Goal: Information Seeking & Learning: Learn about a topic

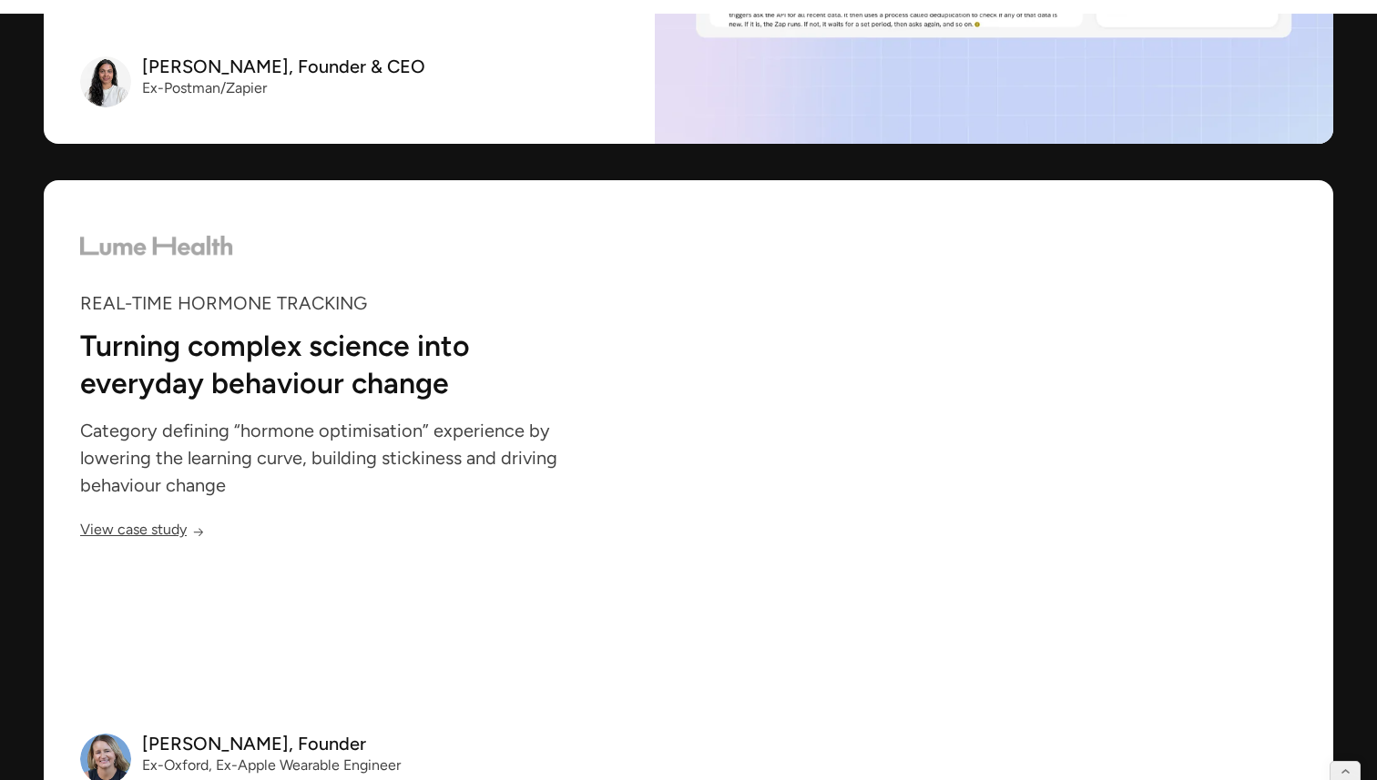
scroll to position [4610, 0]
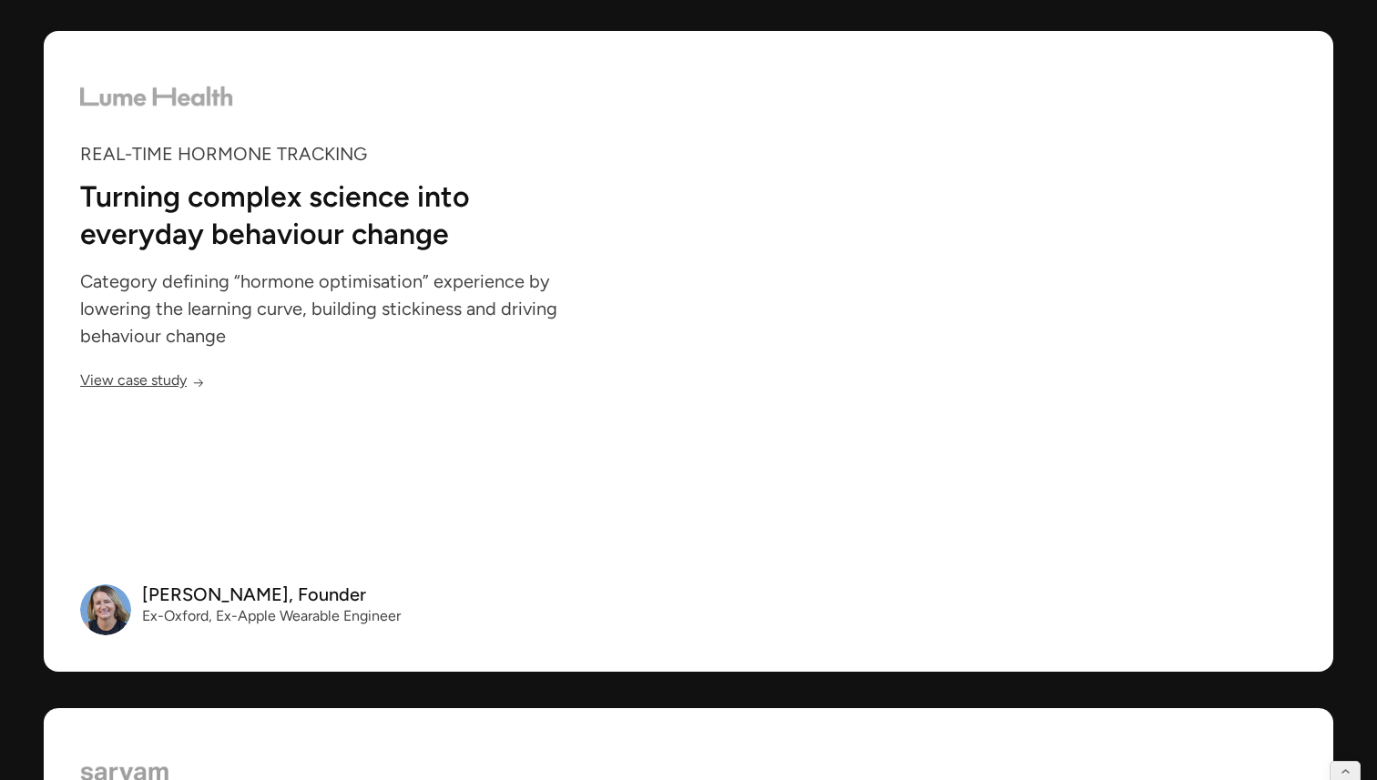
click at [119, 384] on link "View case study" at bounding box center [142, 383] width 125 height 15
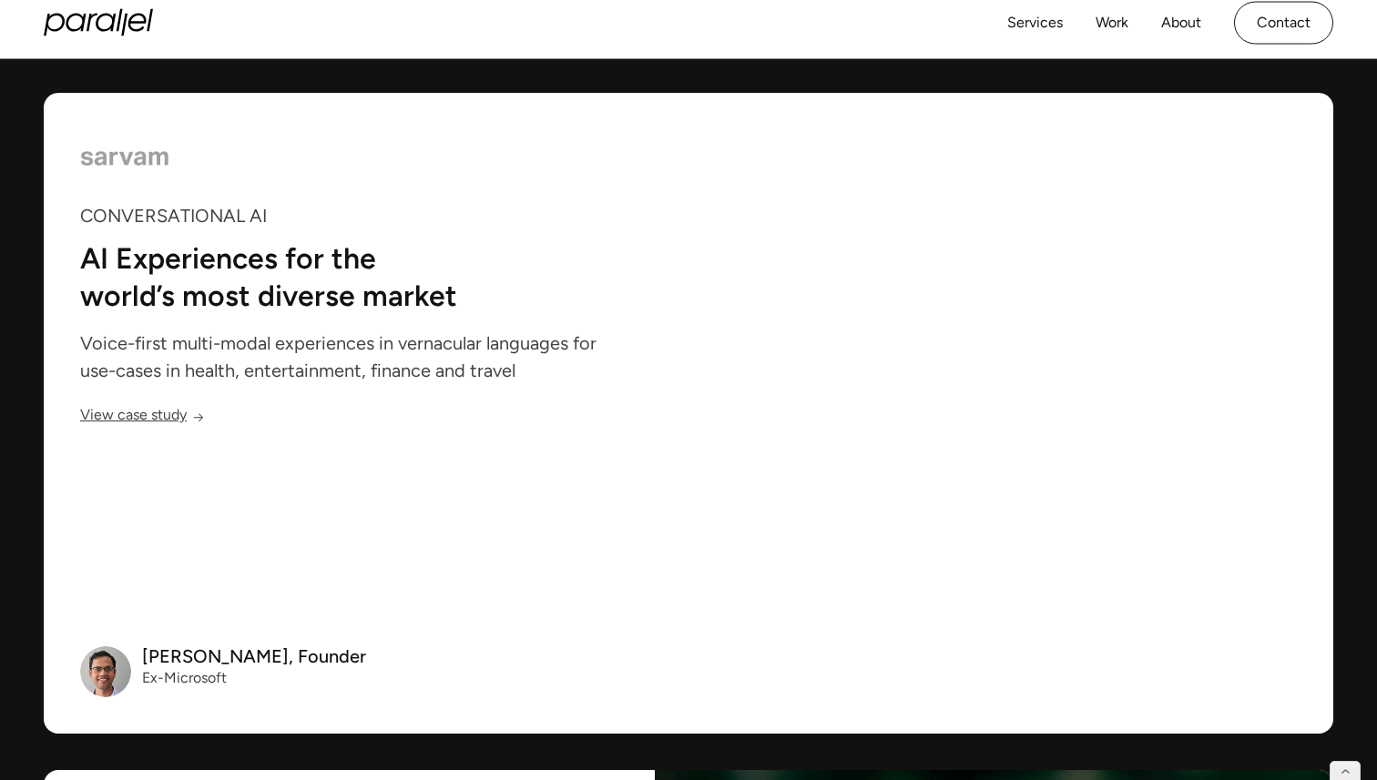
scroll to position [5209, 0]
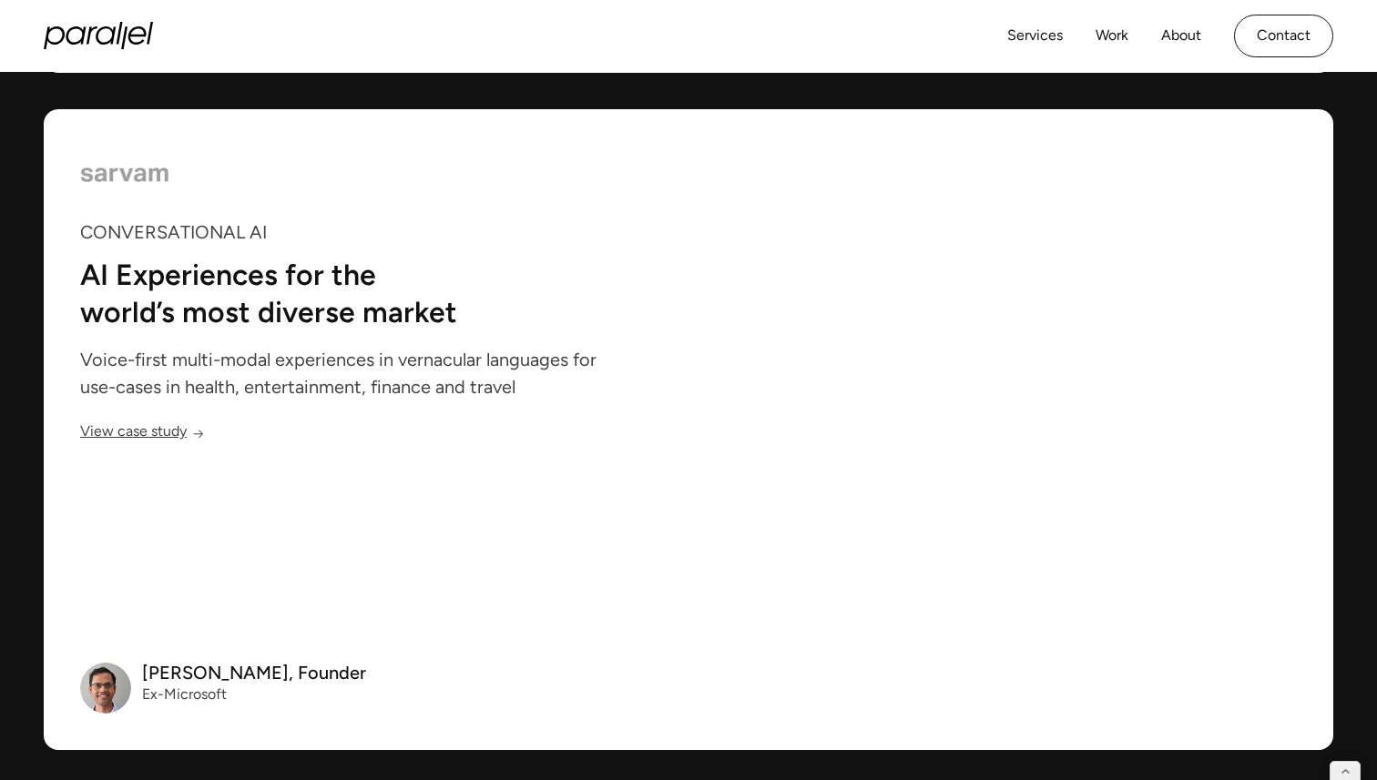
click at [143, 427] on div "View case study" at bounding box center [133, 434] width 107 height 15
click at [145, 438] on link "View case study" at bounding box center [142, 434] width 125 height 15
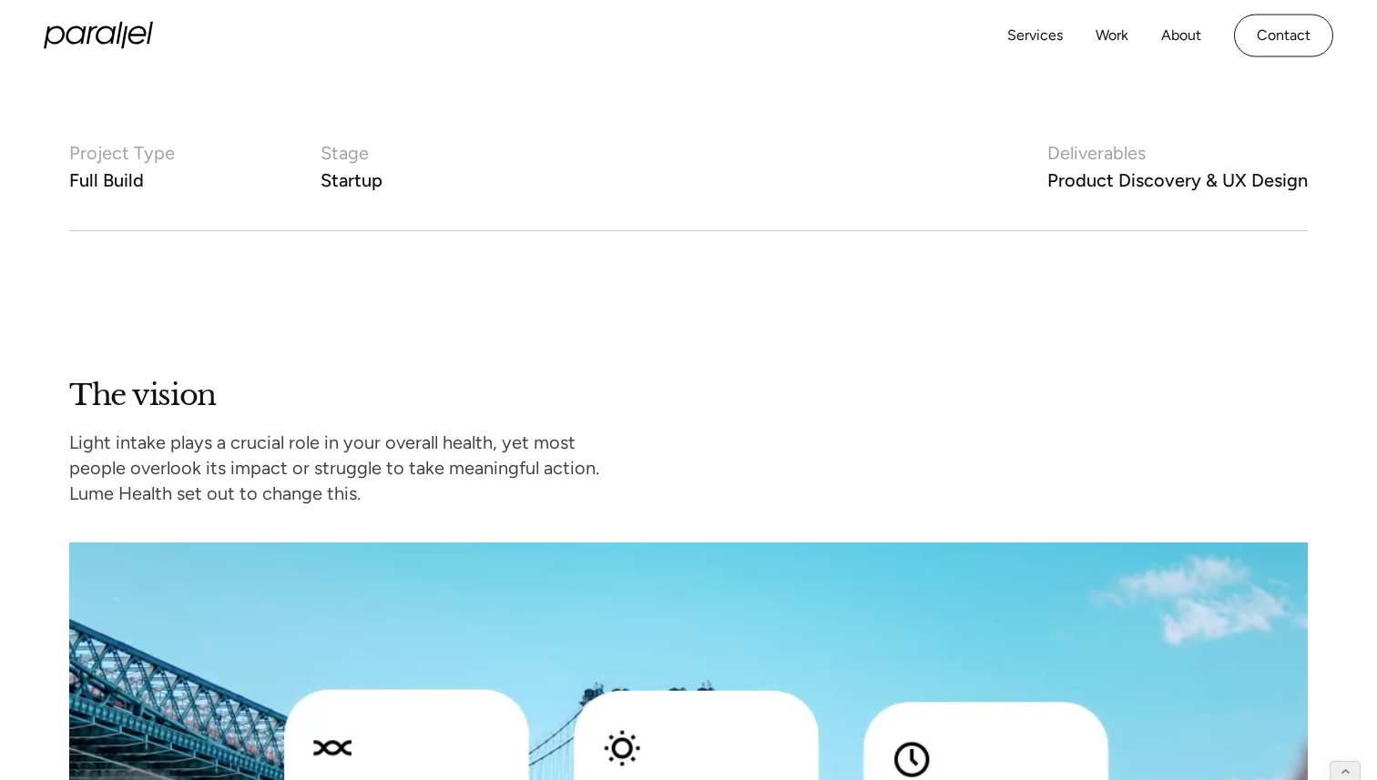
scroll to position [674, 0]
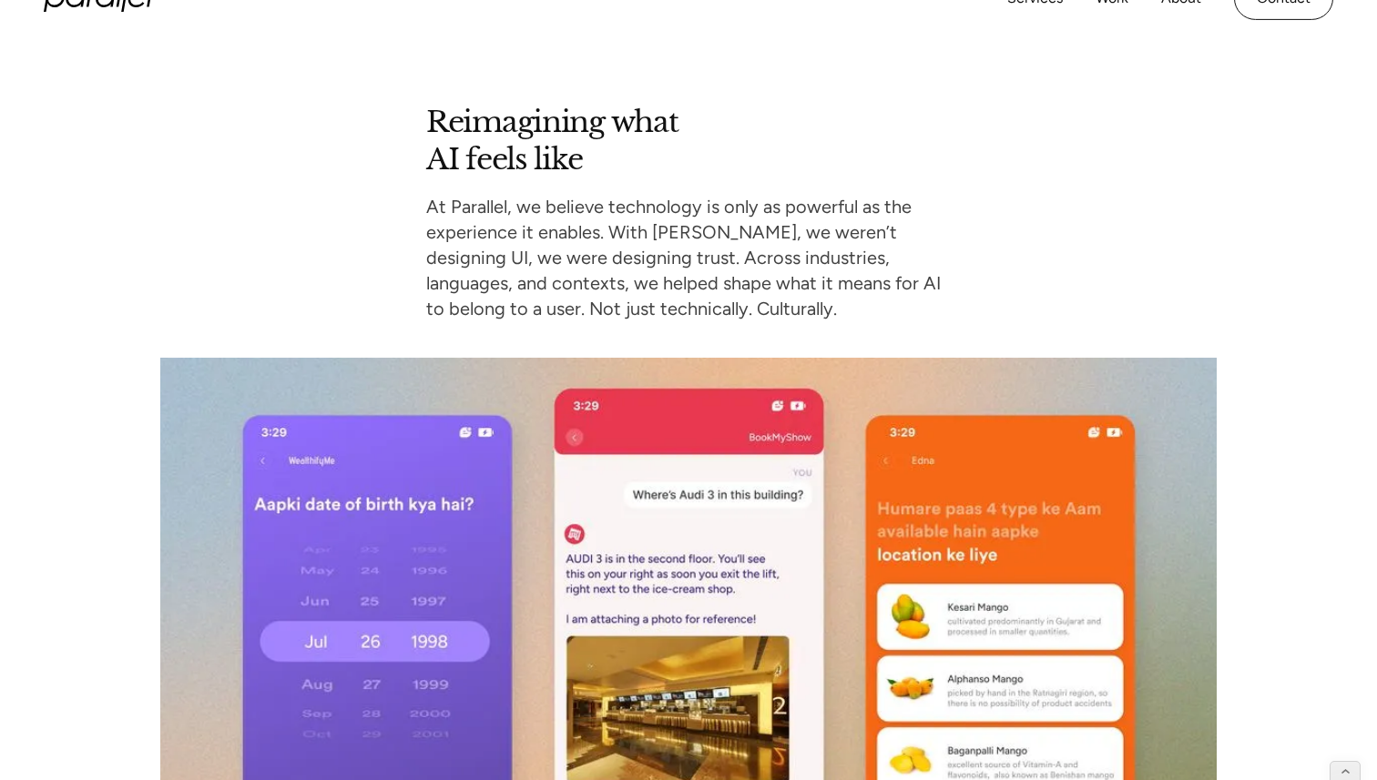
scroll to position [11663, 0]
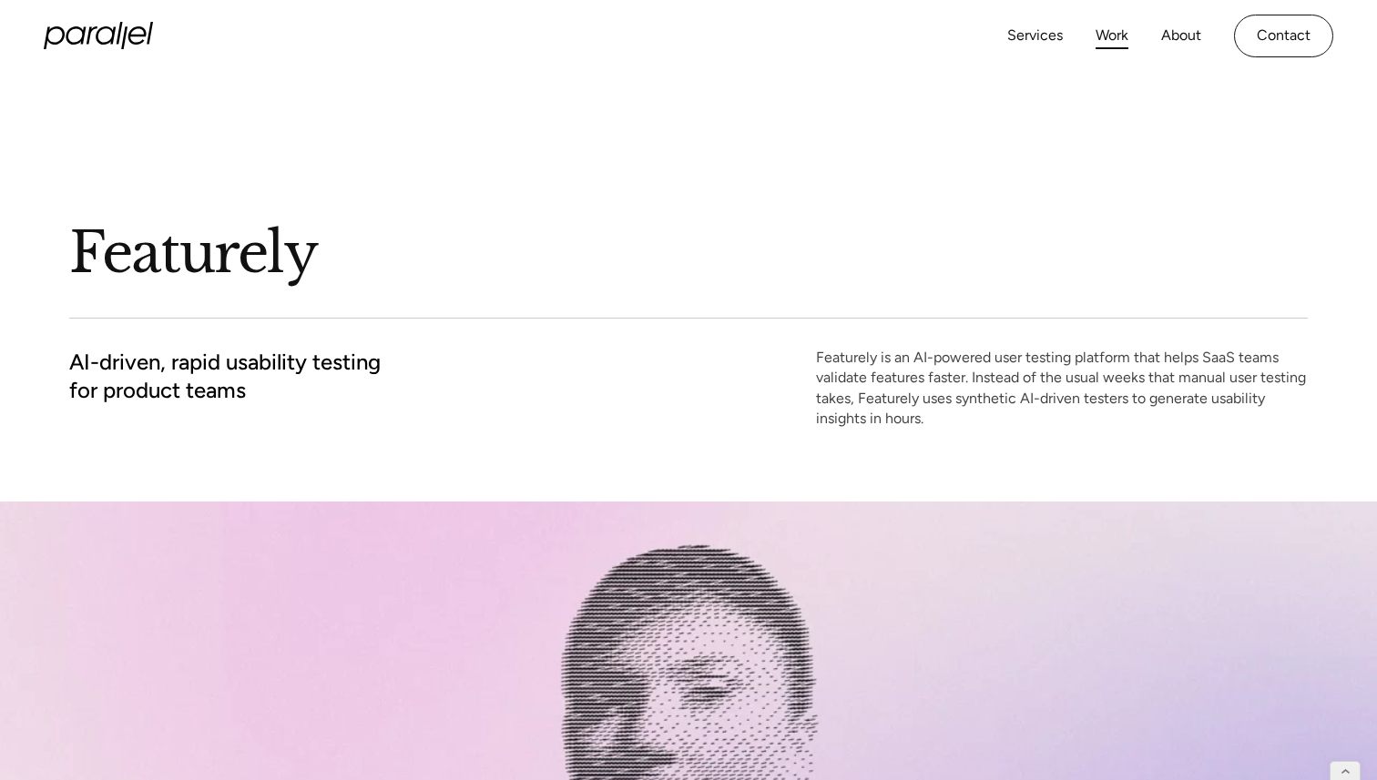
click at [1113, 29] on link "Work" at bounding box center [1111, 36] width 33 height 26
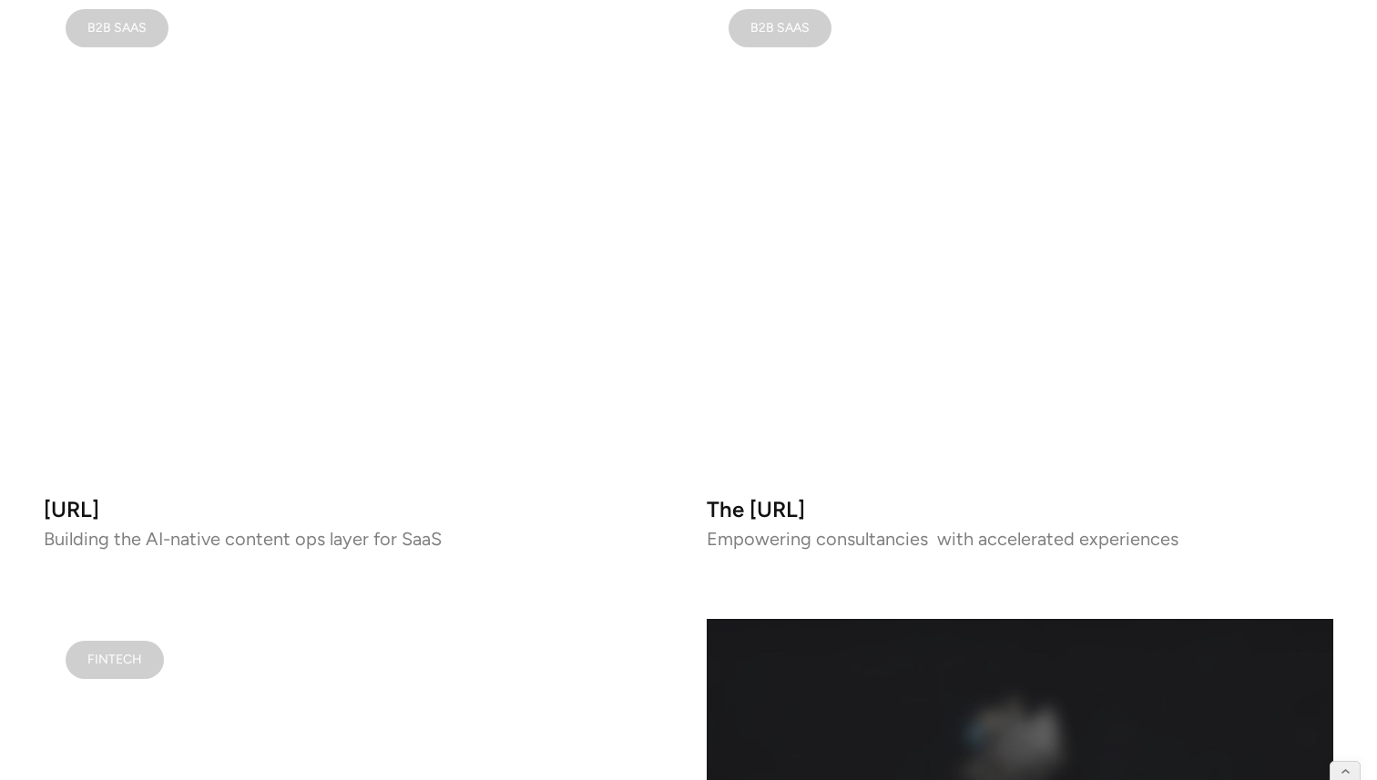
scroll to position [1336, 0]
click at [483, 269] on video at bounding box center [357, 232] width 626 height 493
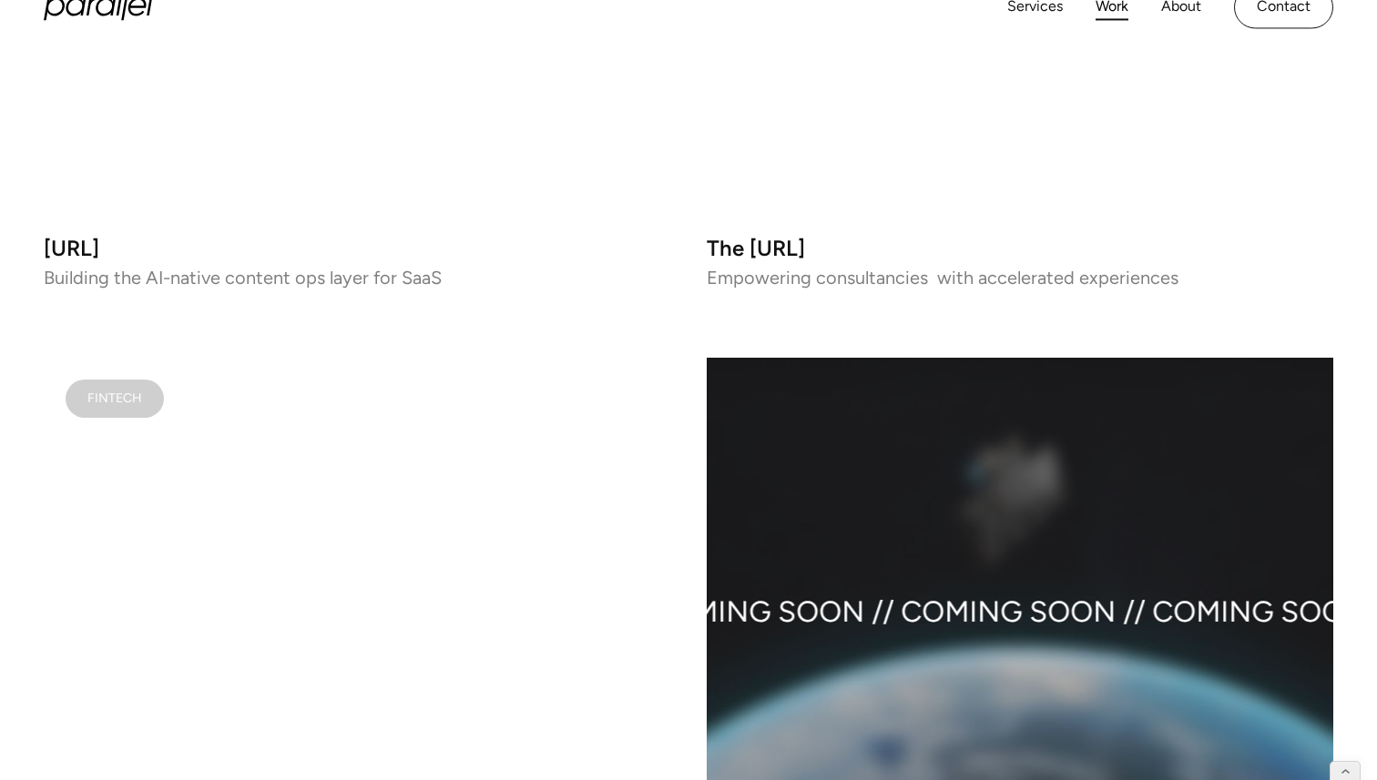
scroll to position [1478, 0]
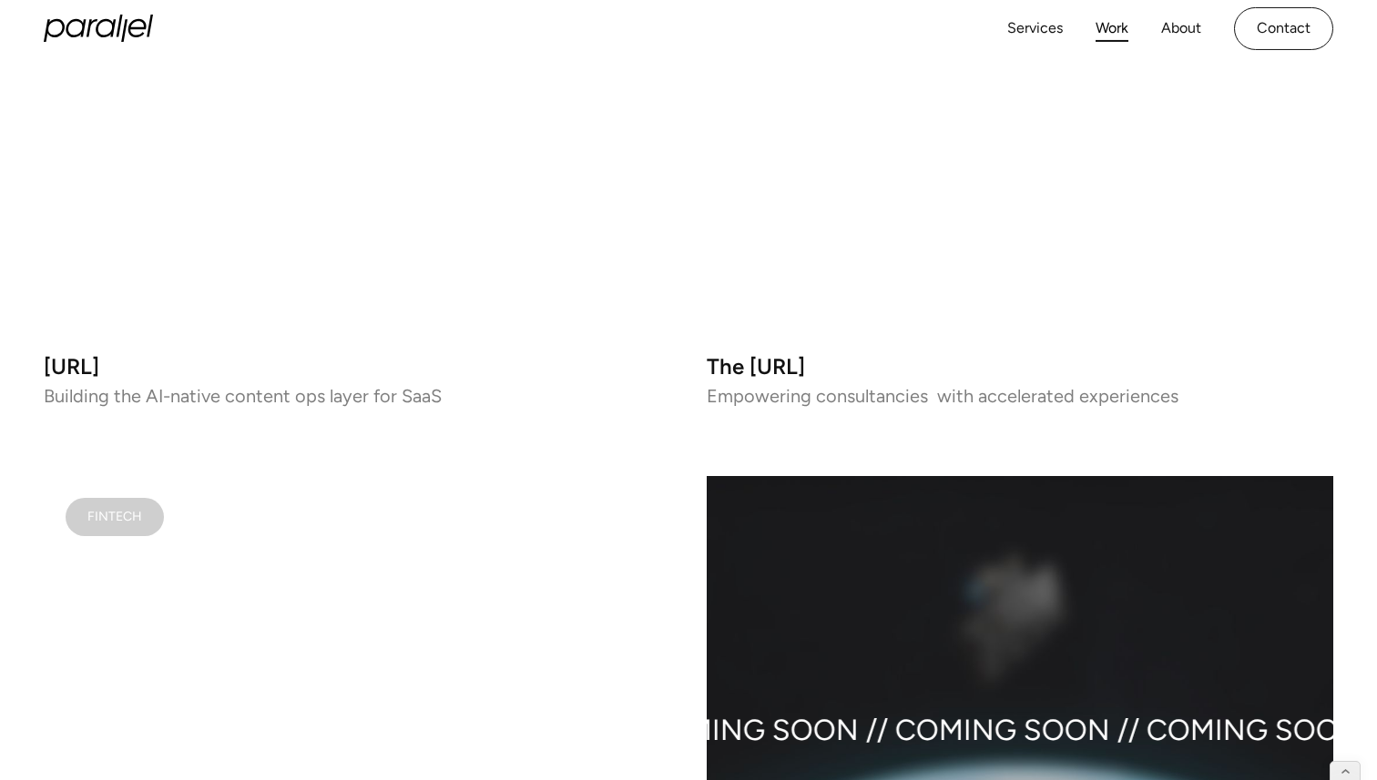
click at [984, 178] on video at bounding box center [1020, 90] width 626 height 493
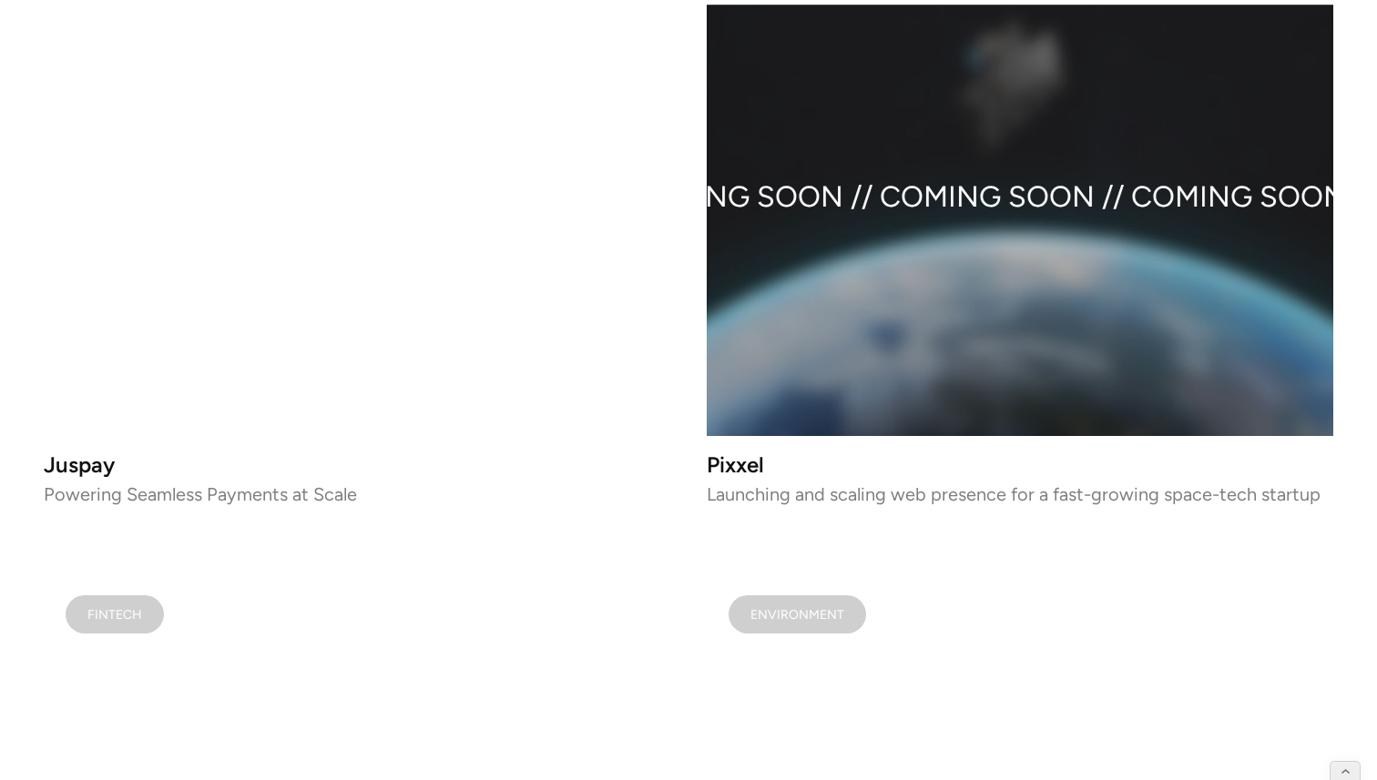
scroll to position [2015, 0]
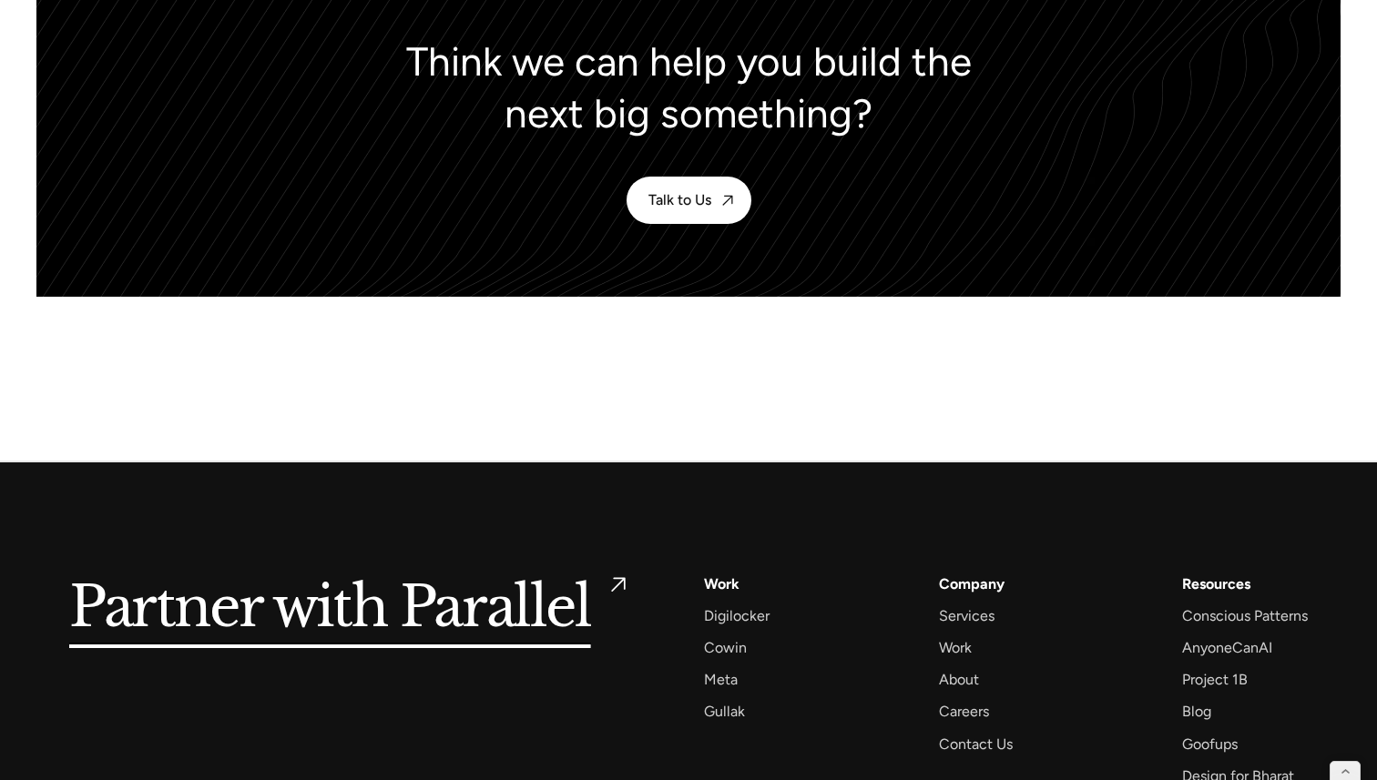
scroll to position [8133, 0]
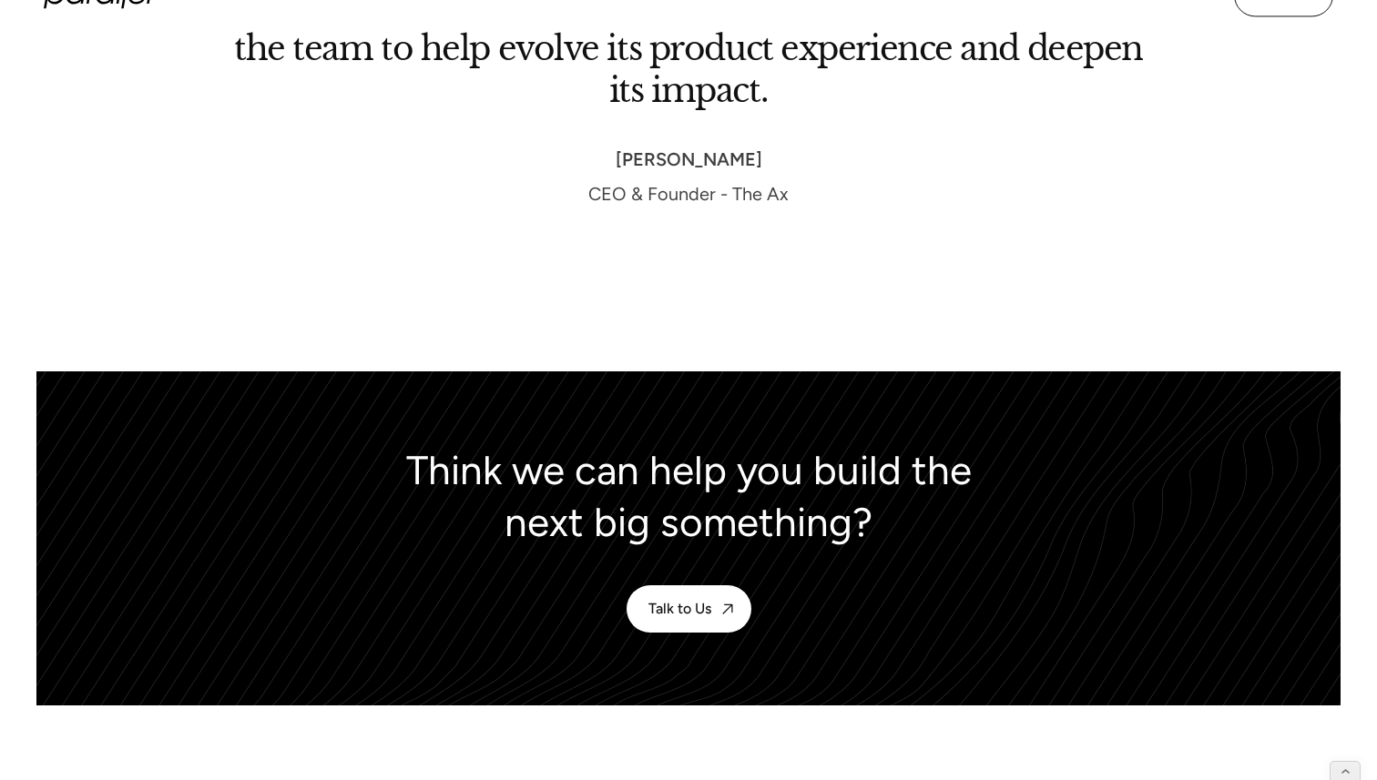
scroll to position [8099, 0]
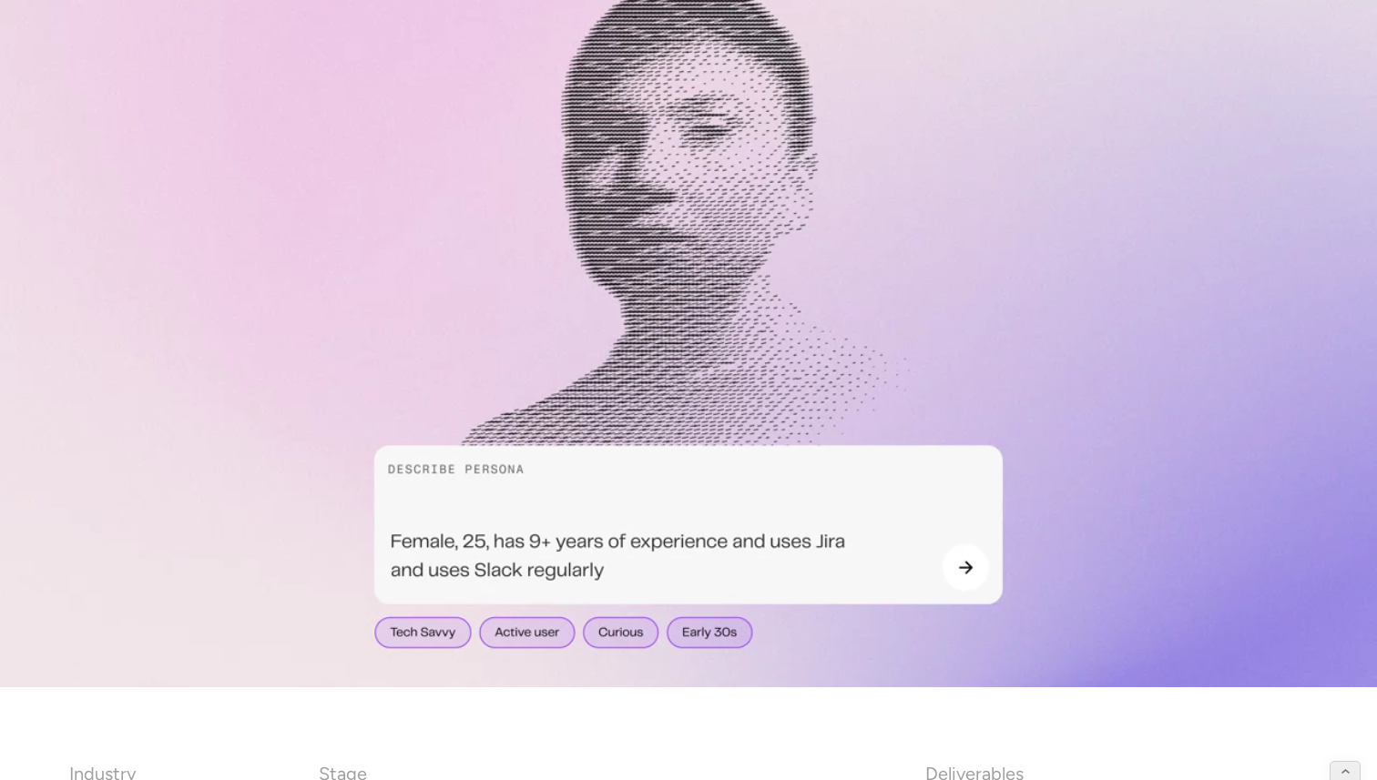
scroll to position [576, 0]
